Goal: Transaction & Acquisition: Download file/media

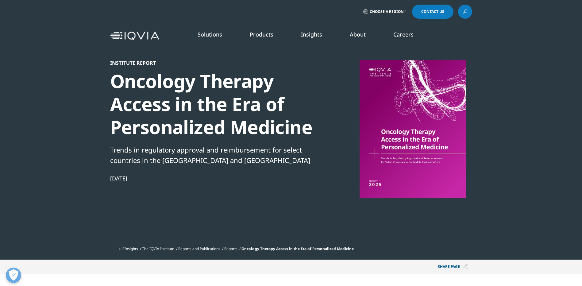
click at [397, 12] on span "Choose a Region" at bounding box center [386, 11] width 34 height 5
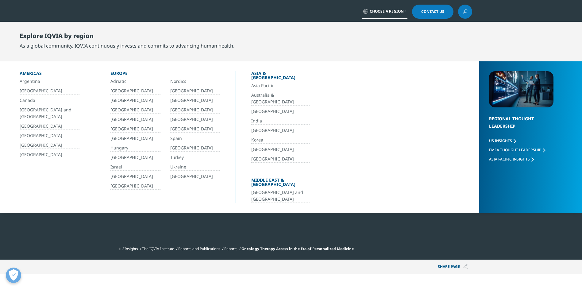
click at [285, 189] on link "[GEOGRAPHIC_DATA] and [GEOGRAPHIC_DATA]" at bounding box center [280, 196] width 59 height 14
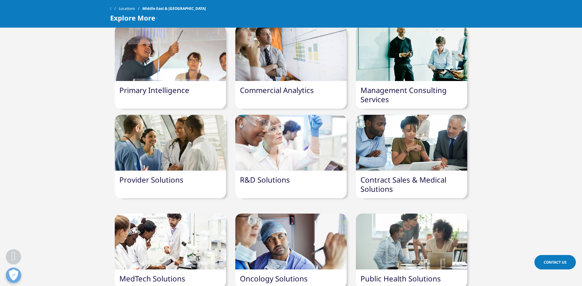
scroll to position [613, 0]
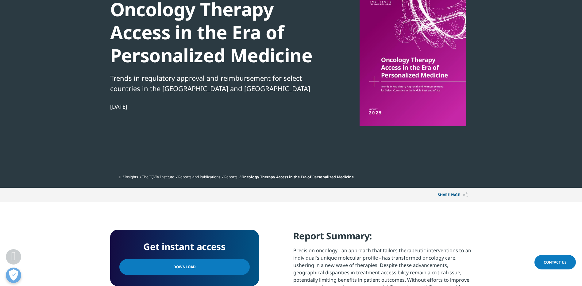
scroll to position [153, 0]
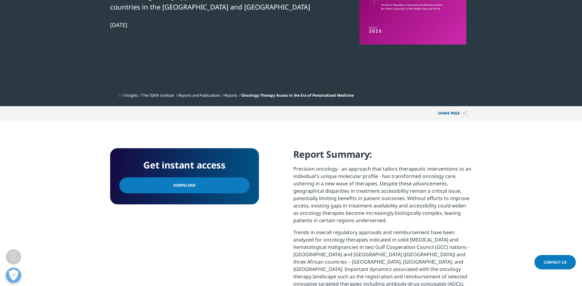
click at [205, 185] on link "Download" at bounding box center [184, 185] width 130 height 16
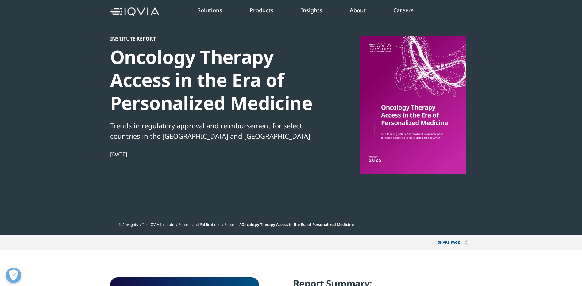
scroll to position [153, 0]
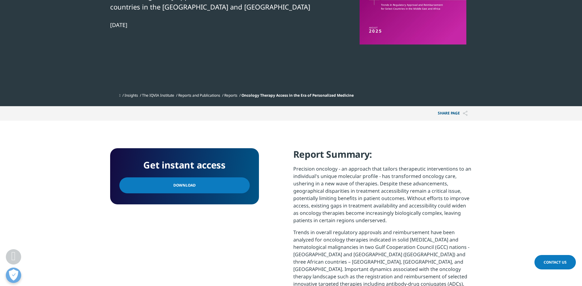
click at [211, 187] on link "Download" at bounding box center [184, 185] width 130 height 16
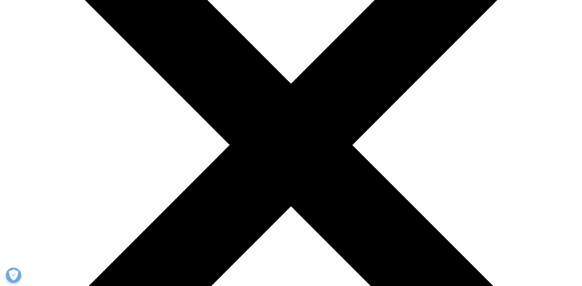
scroll to position [215, 0]
